Goal: Transaction & Acquisition: Book appointment/travel/reservation

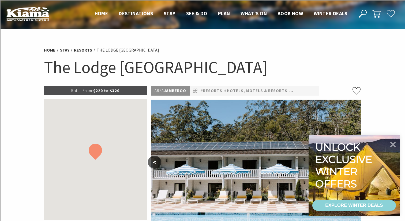
select select "3"
select select "2"
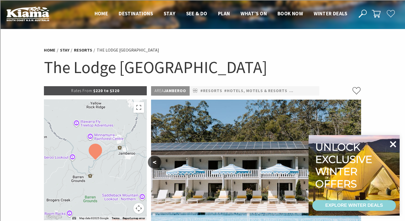
click at [395, 143] on icon at bounding box center [393, 144] width 6 height 6
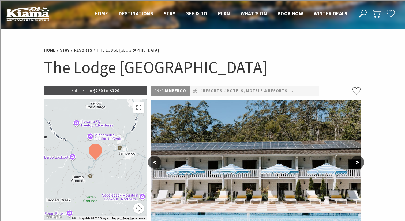
click at [358, 160] on button ">" at bounding box center [357, 161] width 13 height 13
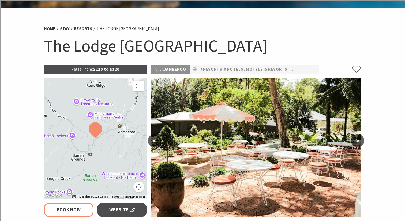
scroll to position [32, 0]
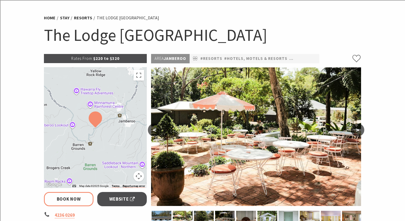
click at [357, 128] on button ">" at bounding box center [357, 129] width 13 height 13
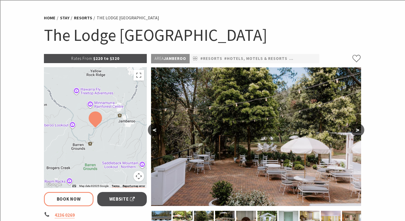
click at [362, 131] on button ">" at bounding box center [357, 129] width 13 height 13
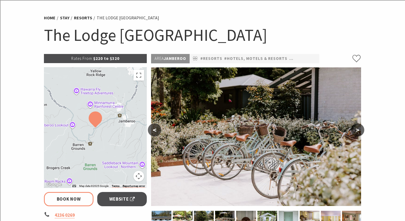
click at [362, 131] on button ">" at bounding box center [357, 129] width 13 height 13
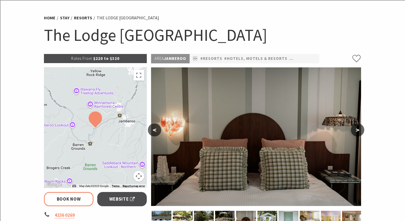
click at [362, 131] on button ">" at bounding box center [357, 129] width 13 height 13
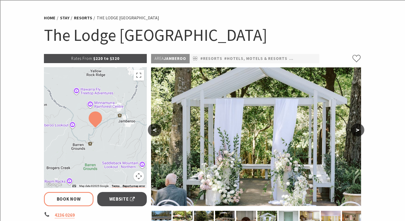
click at [362, 131] on button ">" at bounding box center [357, 129] width 13 height 13
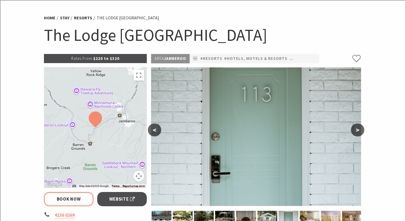
click at [362, 131] on button ">" at bounding box center [357, 129] width 13 height 13
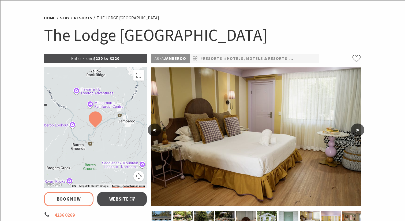
click at [363, 131] on button ">" at bounding box center [357, 129] width 13 height 13
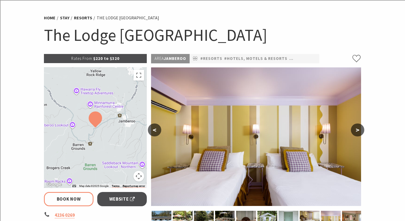
click at [363, 131] on button ">" at bounding box center [357, 129] width 13 height 13
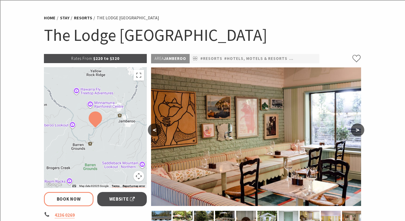
select select "3"
